Goal: Transaction & Acquisition: Book appointment/travel/reservation

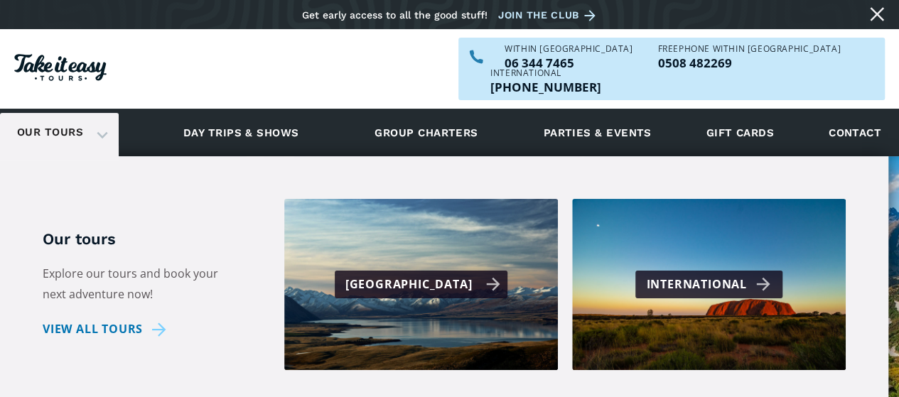
click at [412, 274] on div "[GEOGRAPHIC_DATA]" at bounding box center [423, 284] width 156 height 21
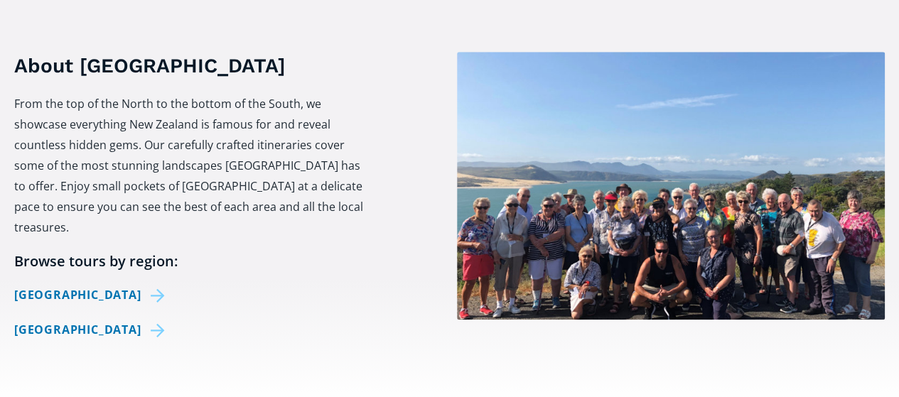
scroll to position [569, 0]
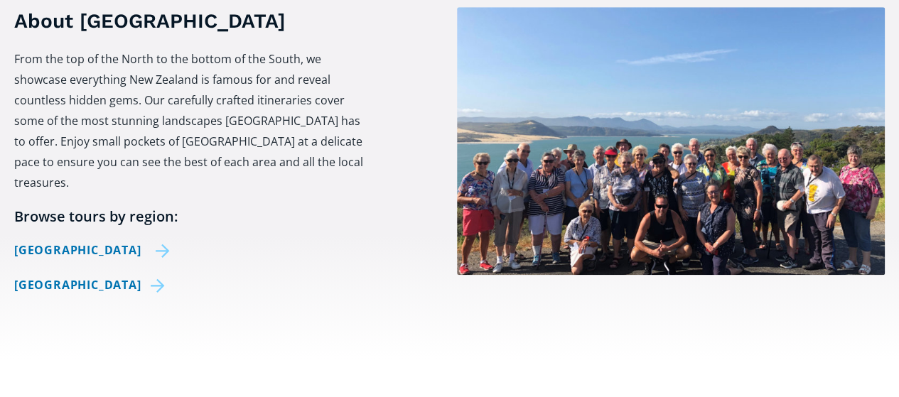
click at [62, 240] on link "[GEOGRAPHIC_DATA]" at bounding box center [92, 250] width 156 height 21
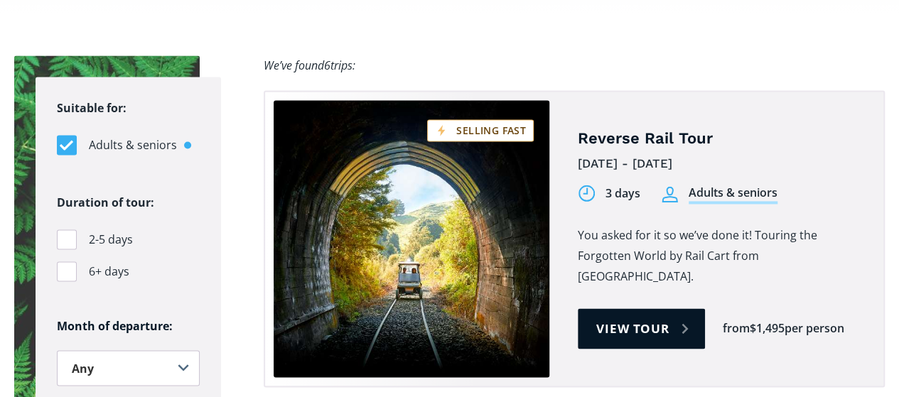
scroll to position [995, 0]
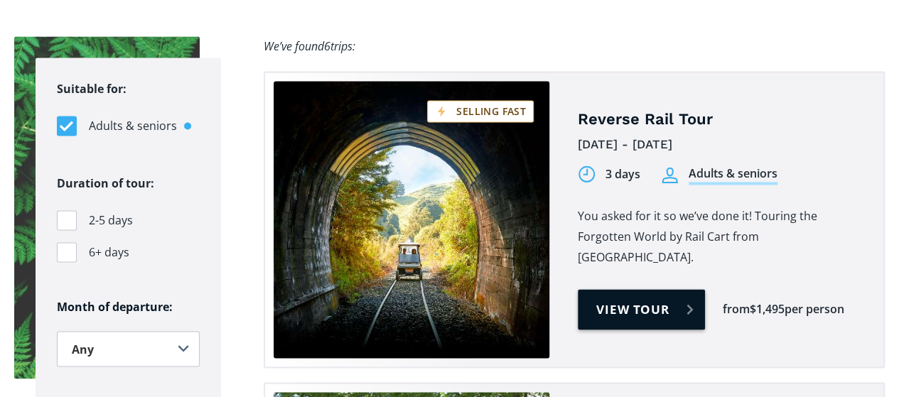
click at [641, 289] on link "View tour" at bounding box center [641, 309] width 127 height 41
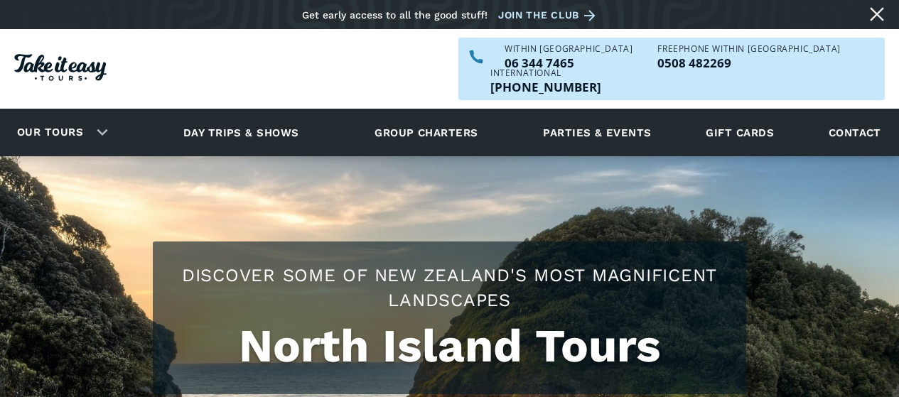
scroll to position [995, 0]
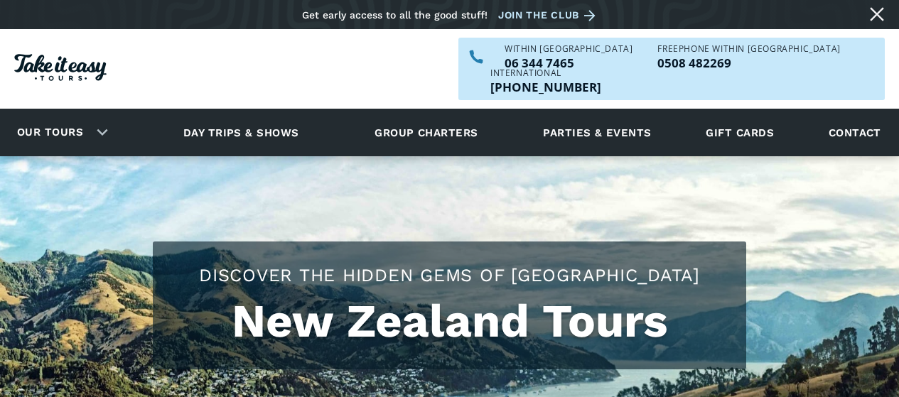
scroll to position [569, 0]
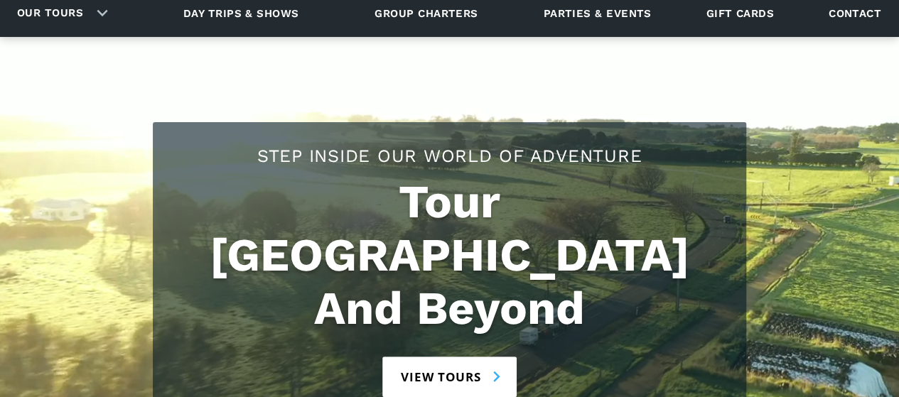
scroll to position [142, 0]
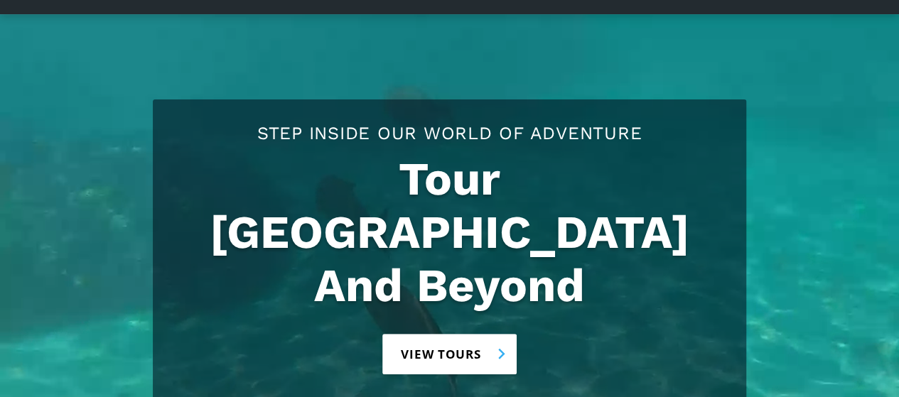
click at [498, 334] on link "View tours" at bounding box center [449, 354] width 134 height 41
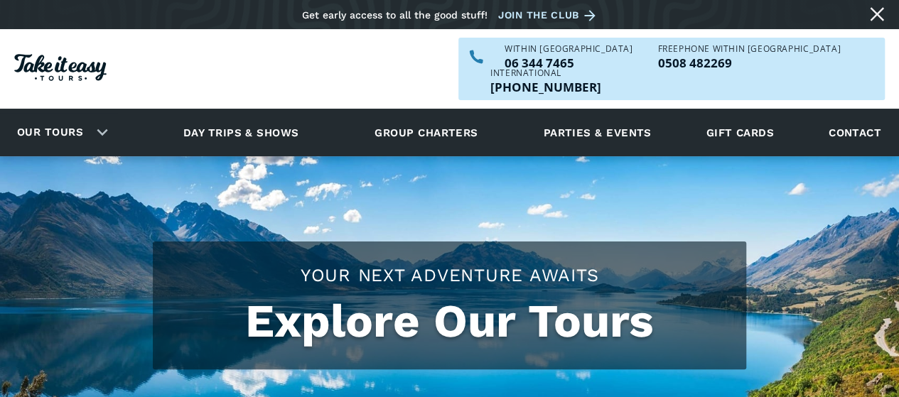
checkbox input "true"
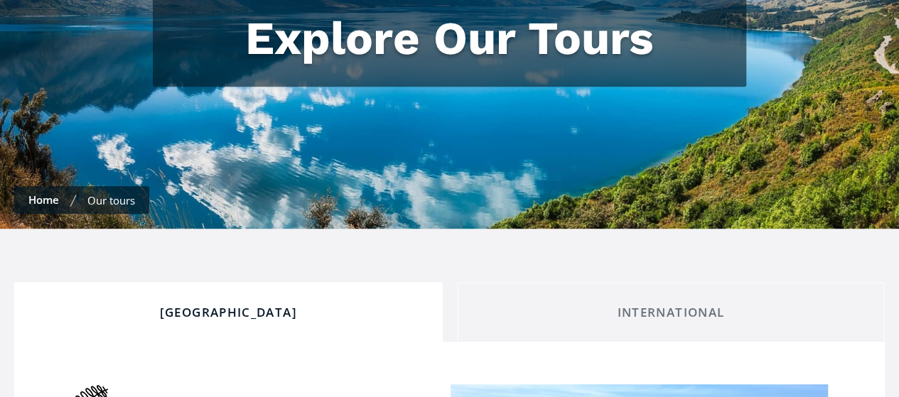
scroll to position [284, 0]
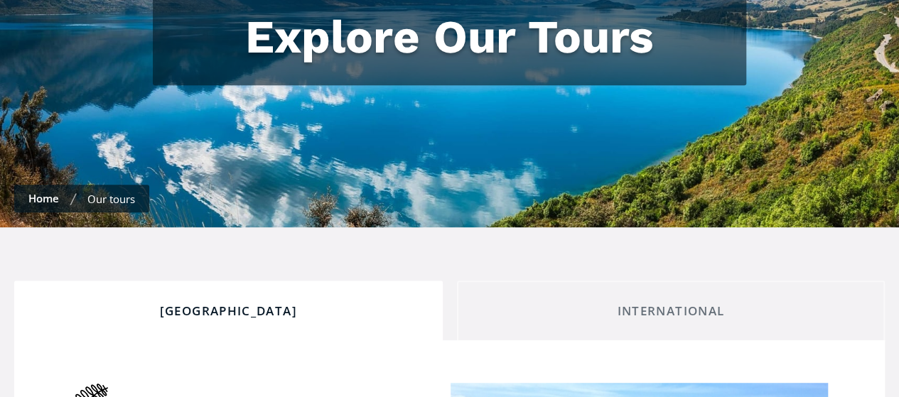
click at [232, 304] on div "[GEOGRAPHIC_DATA]" at bounding box center [228, 312] width 404 height 16
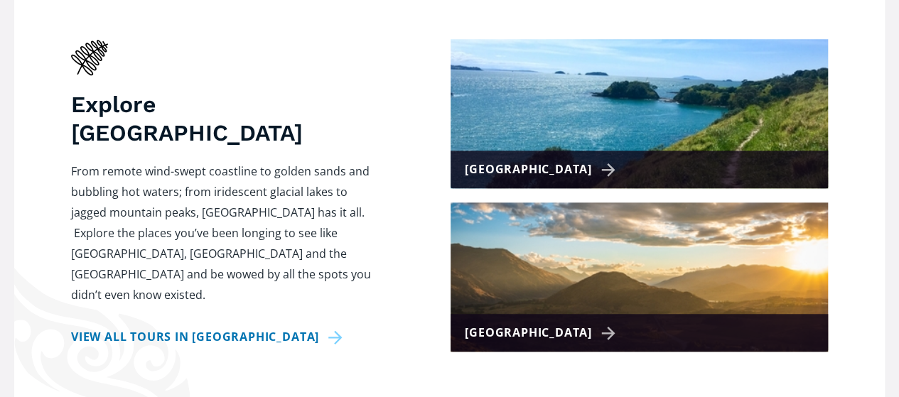
scroll to position [640, 0]
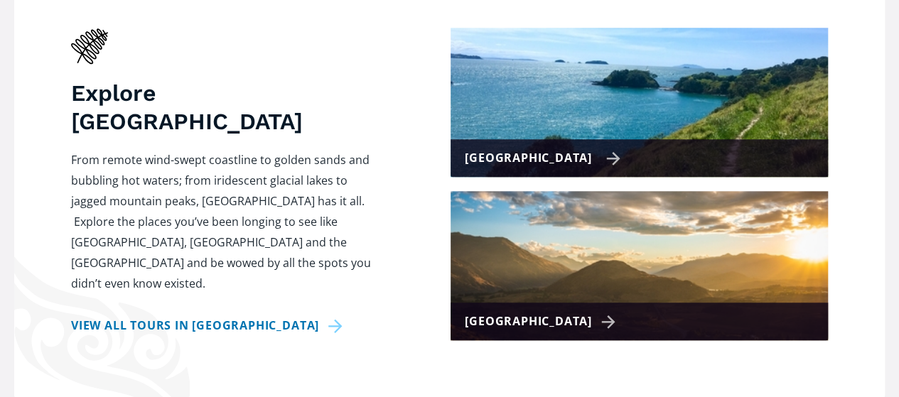
click at [579, 148] on div "[GEOGRAPHIC_DATA]" at bounding box center [543, 158] width 156 height 21
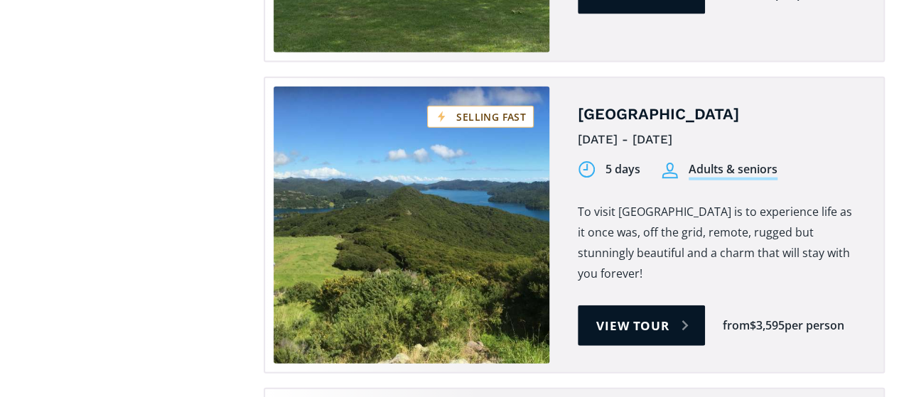
scroll to position [1635, 0]
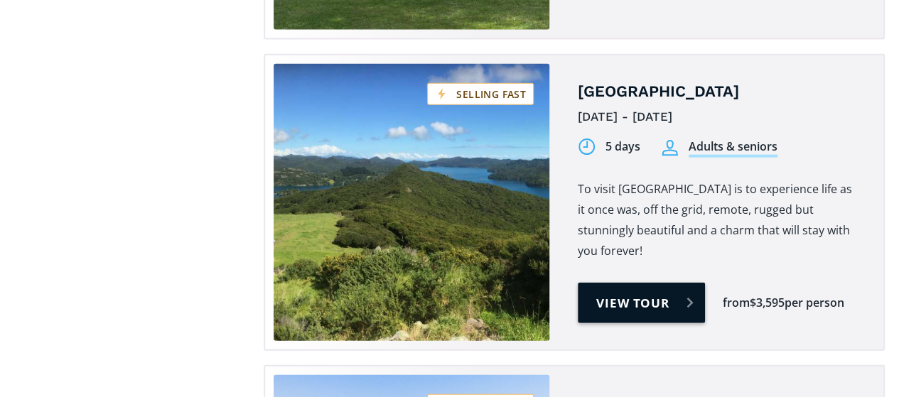
click at [681, 283] on link "View tour" at bounding box center [641, 303] width 127 height 41
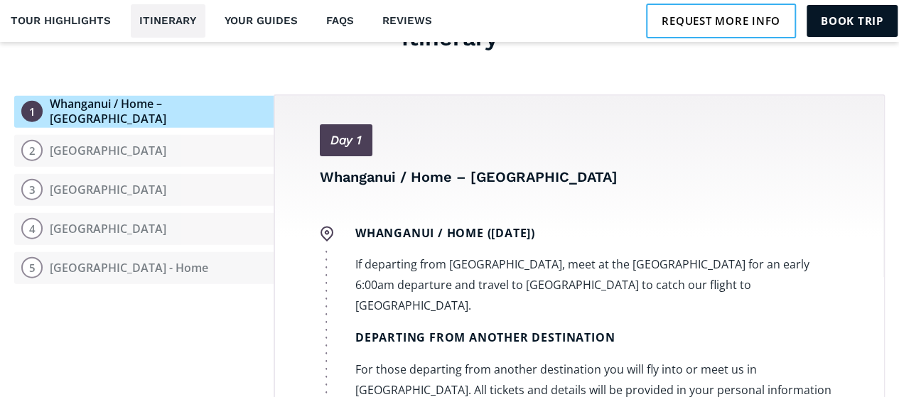
scroll to position [1777, 0]
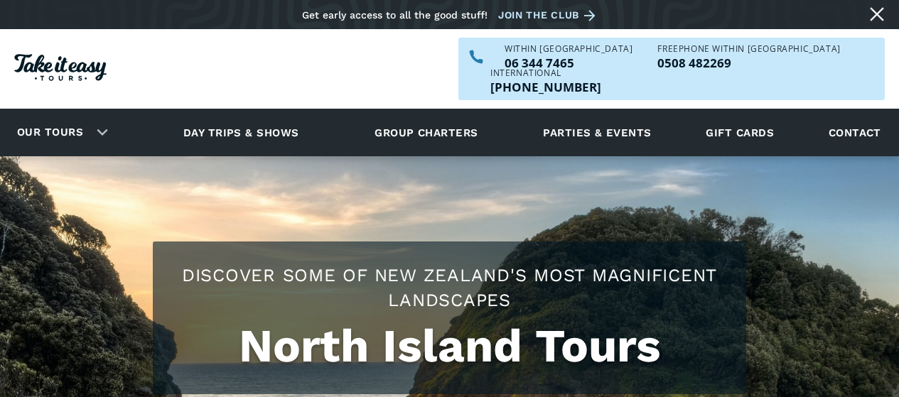
scroll to position [1635, 0]
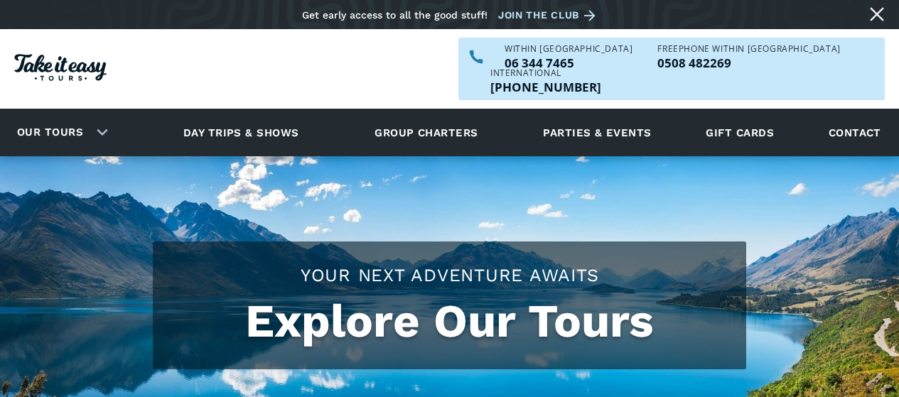
scroll to position [640, 0]
